Goal: Task Accomplishment & Management: Manage account settings

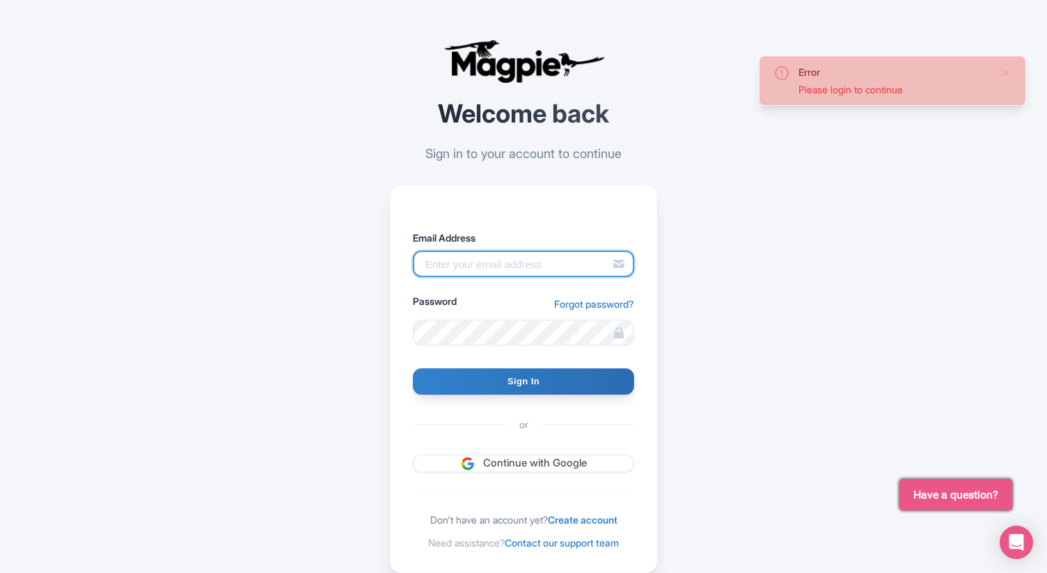
click at [588, 261] on input "Email Address" at bounding box center [523, 264] width 221 height 26
type input "[EMAIL_ADDRESS][DOMAIN_NAME]"
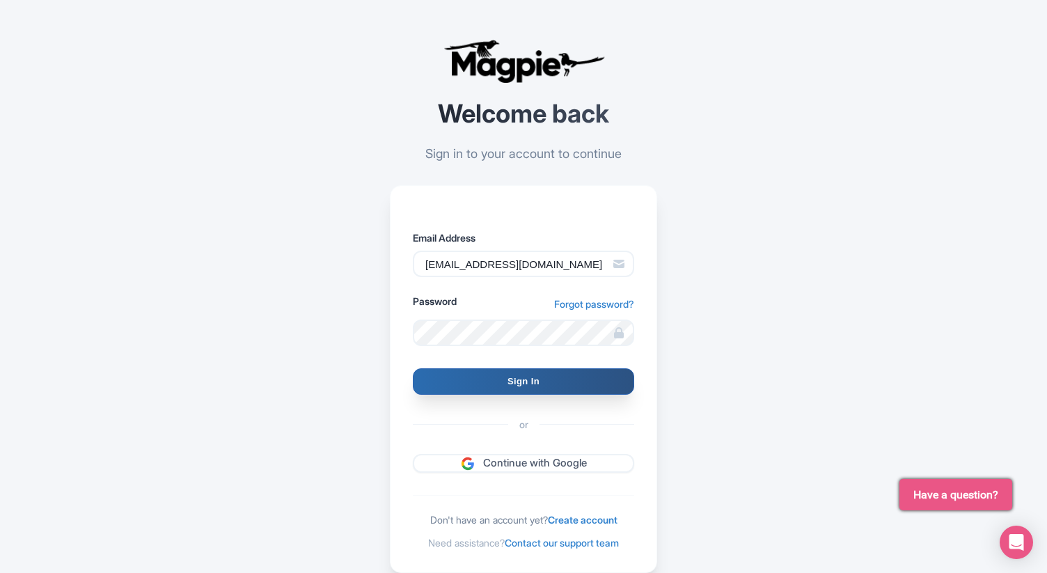
click at [568, 389] on input "Sign In" at bounding box center [523, 381] width 221 height 26
type input "Signing in..."
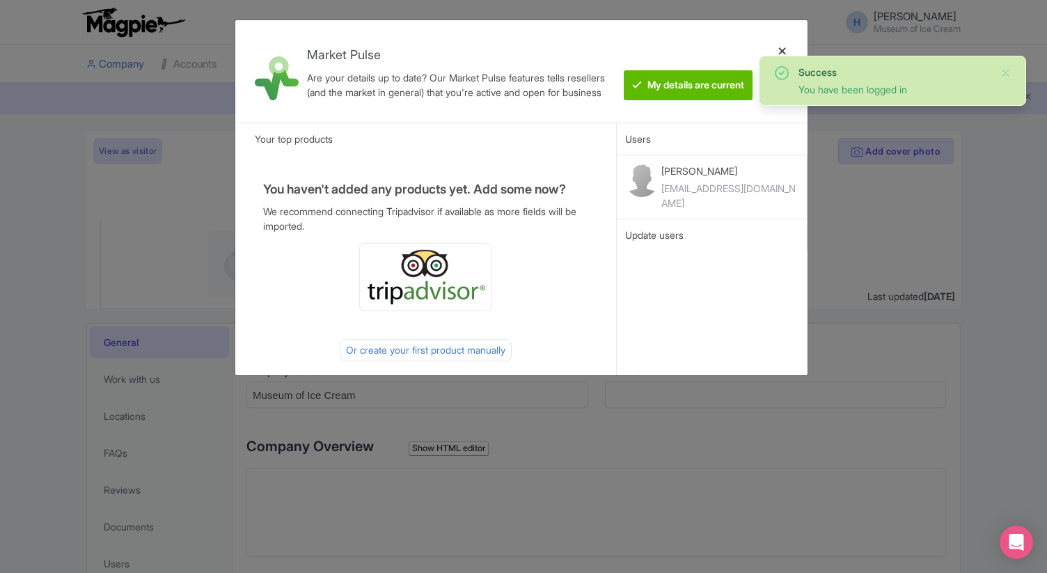
click at [786, 51] on div at bounding box center [782, 71] width 33 height 80
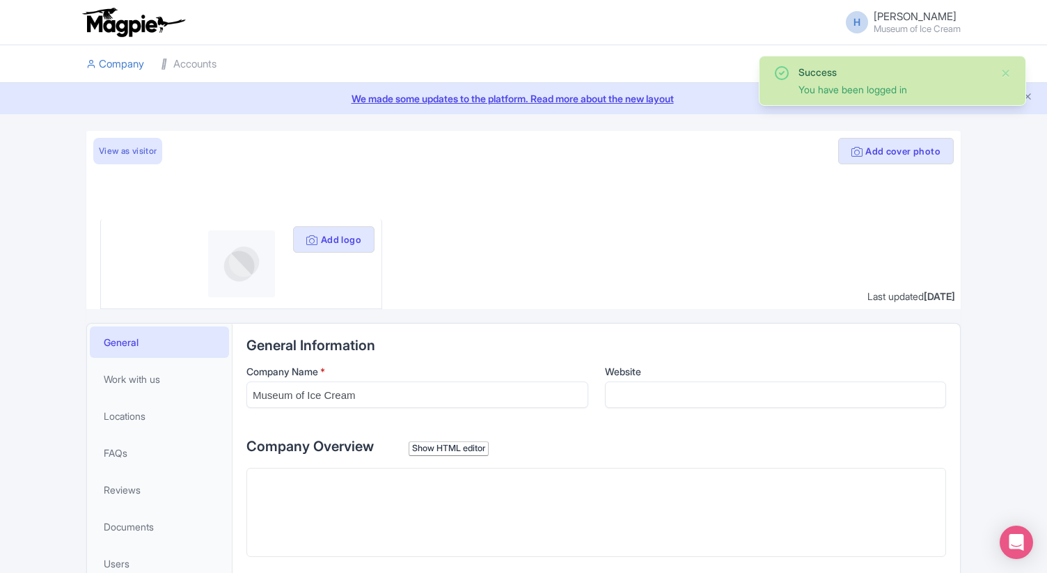
click at [883, 24] on small "Museum of Ice Cream" at bounding box center [917, 28] width 87 height 9
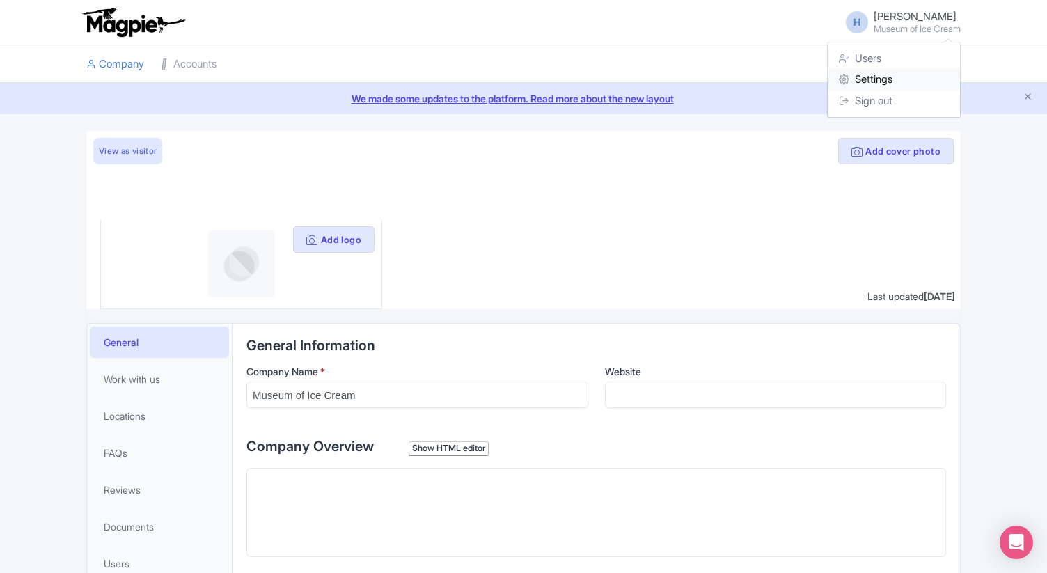
click at [873, 73] on link "Settings" at bounding box center [894, 80] width 132 height 22
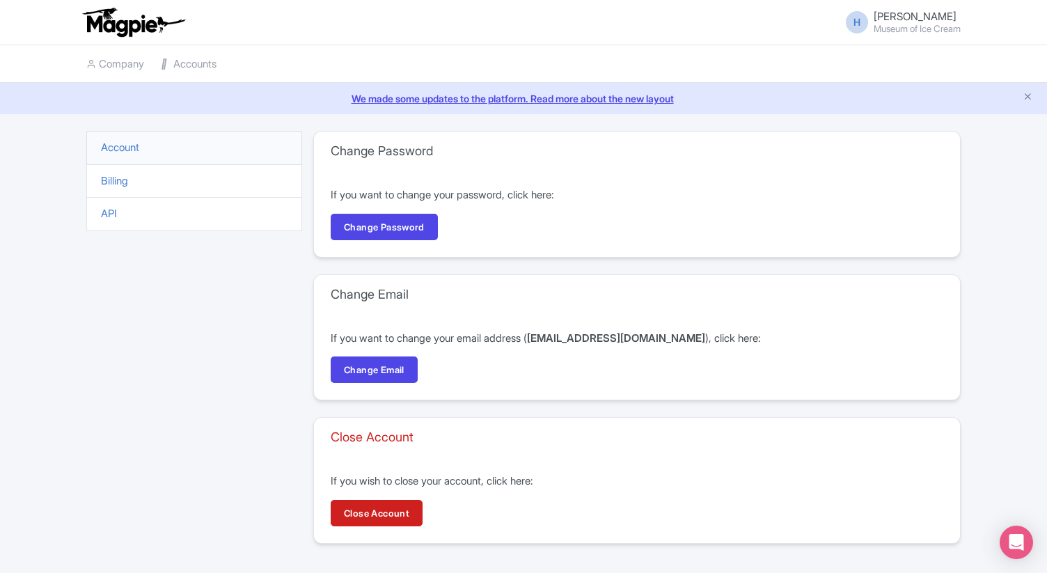
click at [157, 186] on li "Billing" at bounding box center [194, 181] width 216 height 34
click at [111, 181] on link "Billing" at bounding box center [114, 180] width 27 height 13
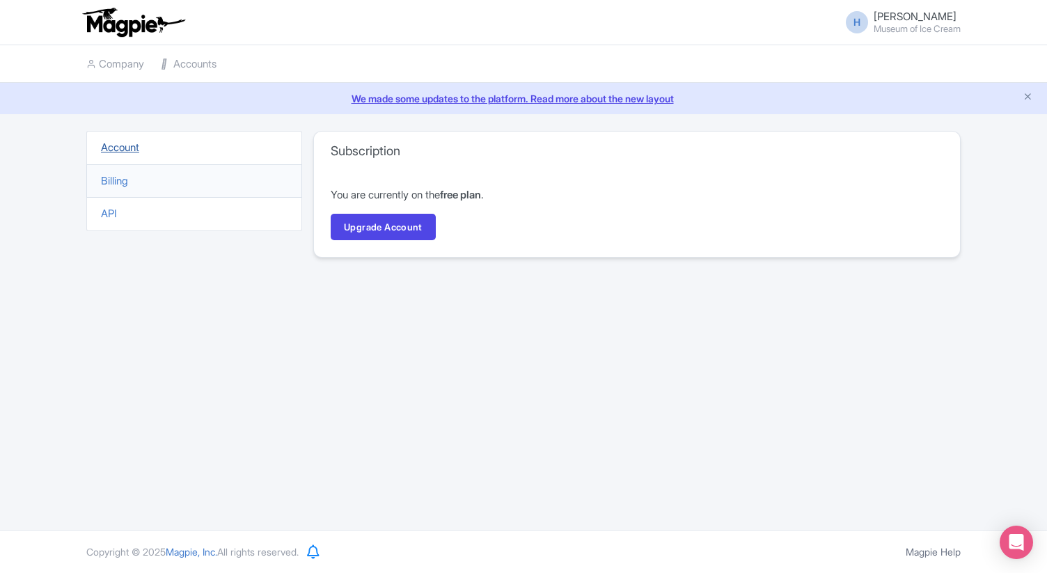
click at [113, 144] on link "Account" at bounding box center [120, 147] width 38 height 13
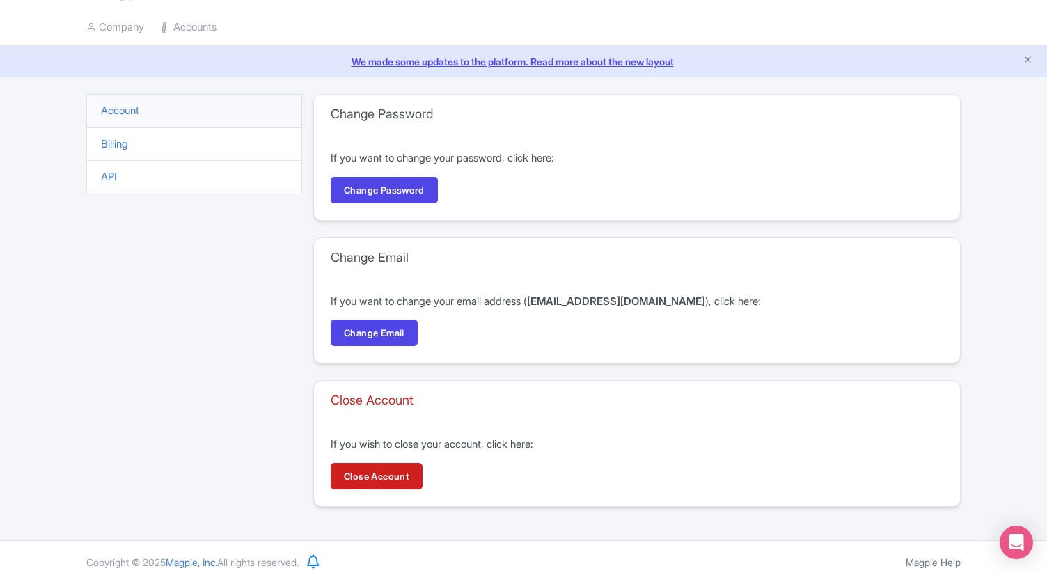
scroll to position [42, 0]
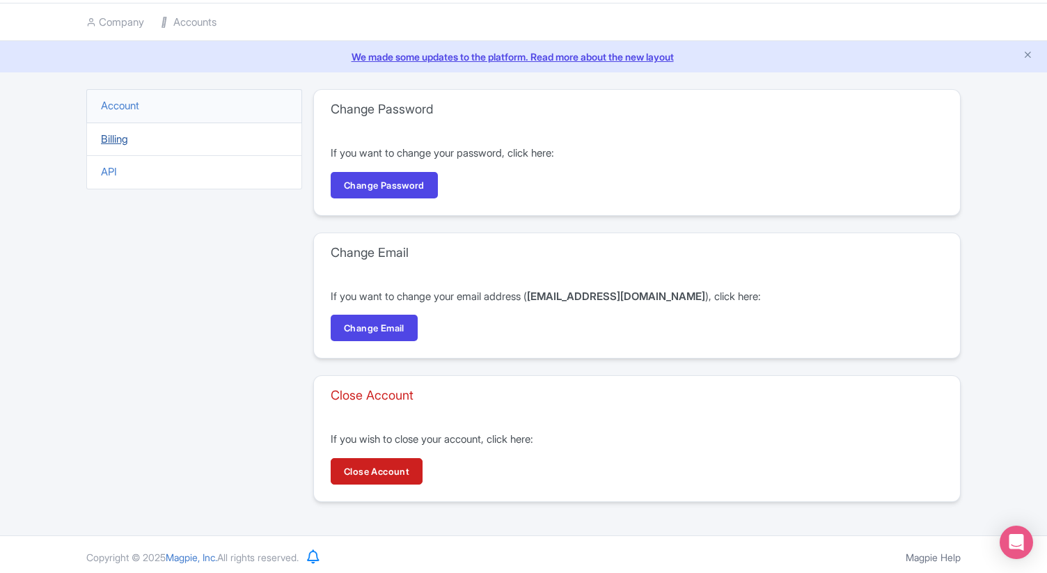
click at [122, 141] on link "Billing" at bounding box center [114, 138] width 27 height 13
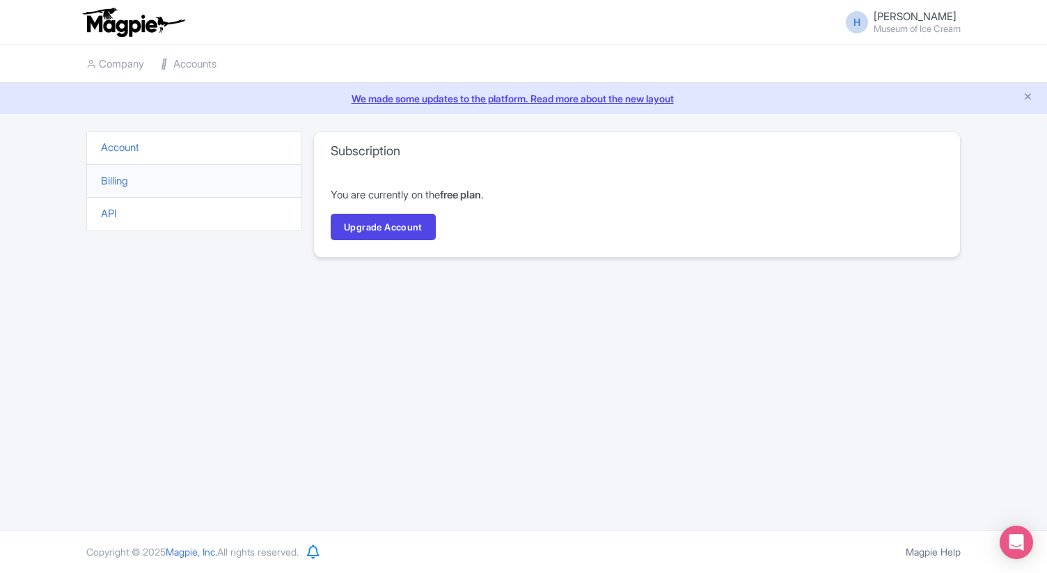
click at [503, 97] on link "We made some updates to the platform. Read more about the new layout" at bounding box center [523, 98] width 1031 height 15
click at [192, 61] on link "Accounts" at bounding box center [189, 64] width 56 height 38
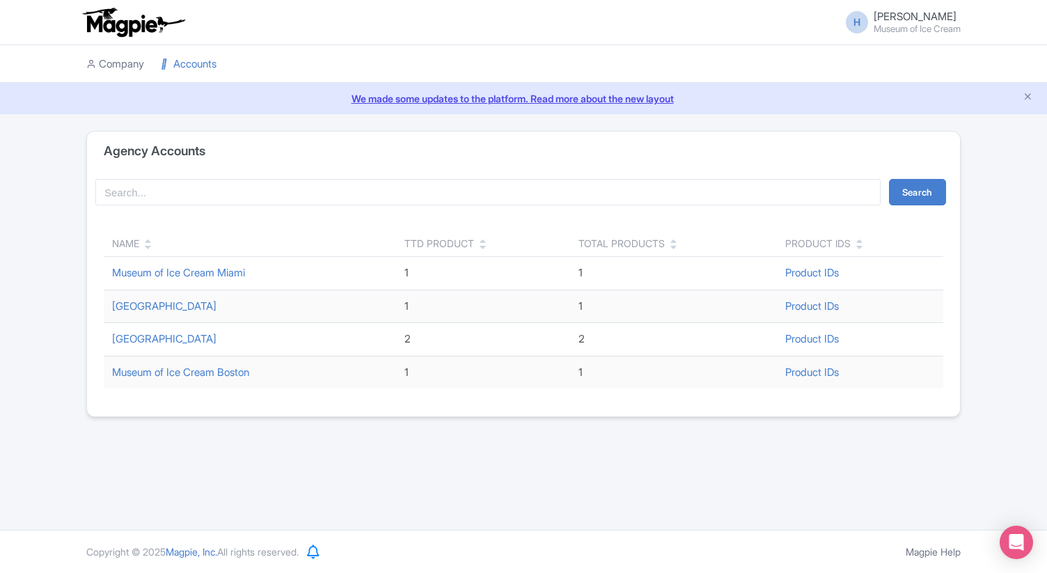
click at [120, 56] on link "Company" at bounding box center [115, 64] width 58 height 38
